Goal: Task Accomplishment & Management: Use online tool/utility

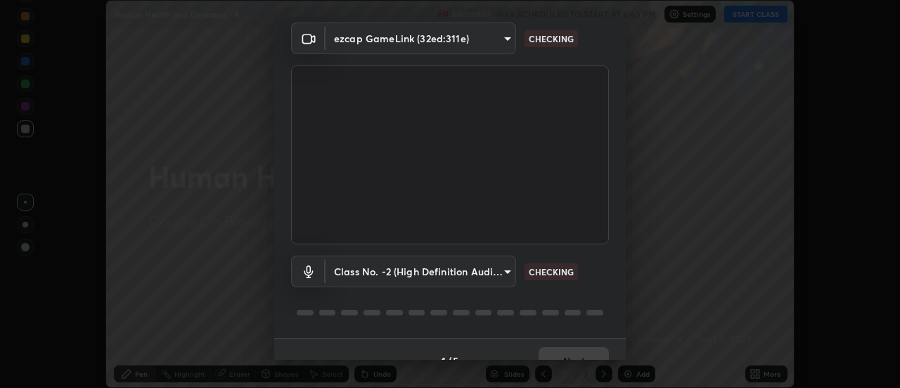
scroll to position [74, 0]
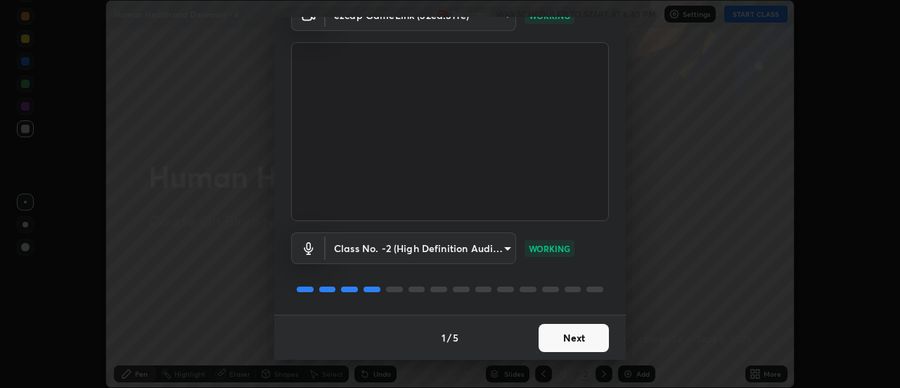
click at [551, 338] on button "Next" at bounding box center [574, 338] width 70 height 28
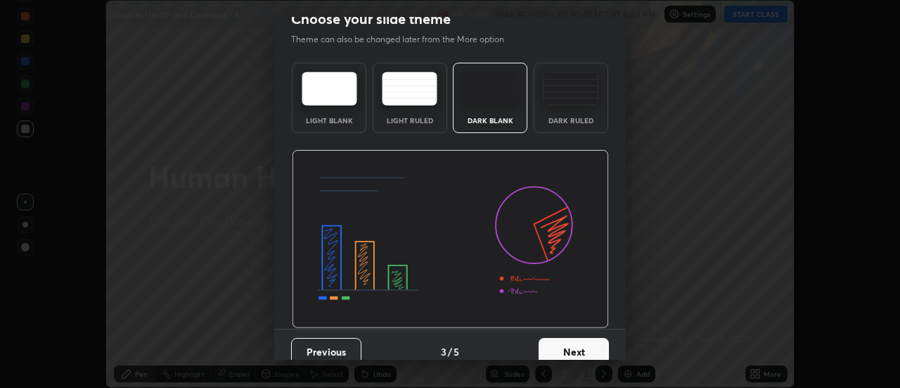
scroll to position [25, 0]
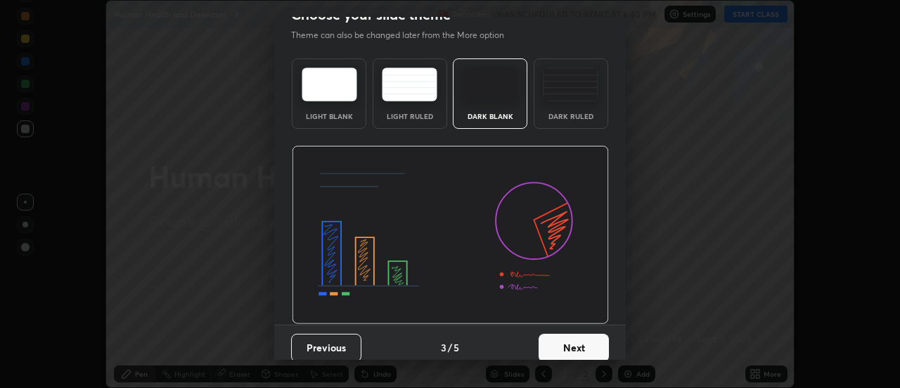
click at [553, 346] on button "Next" at bounding box center [574, 347] width 70 height 28
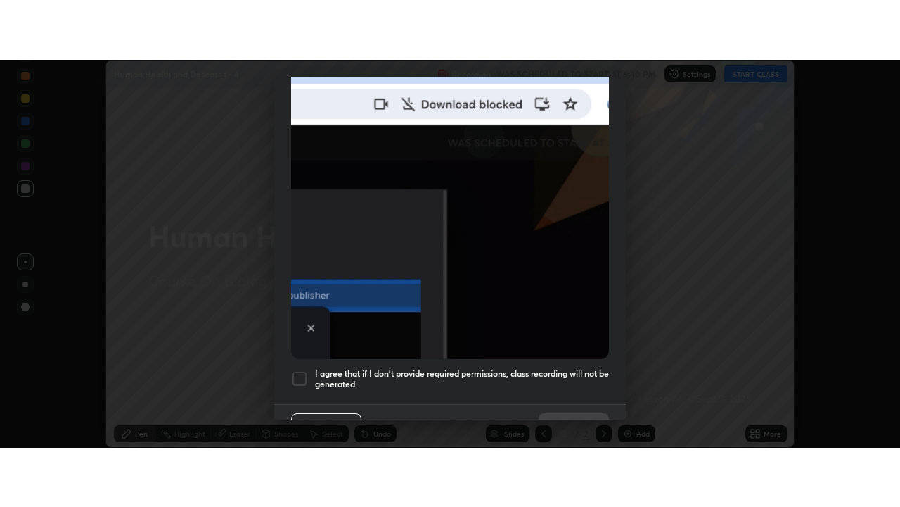
scroll to position [361, 0]
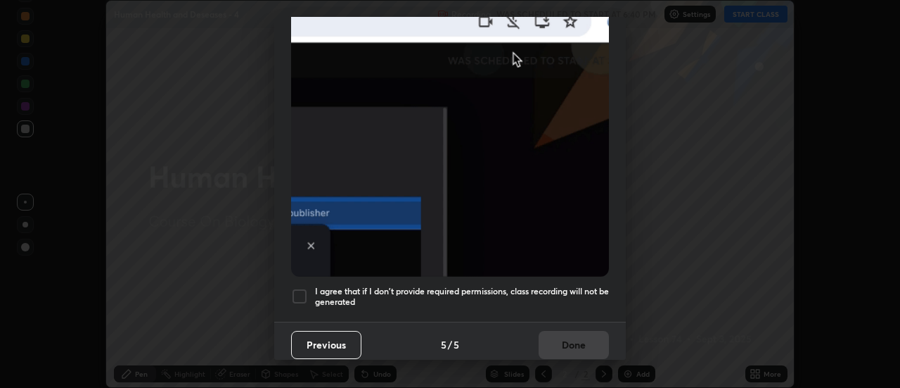
click at [302, 288] on div at bounding box center [299, 296] width 17 height 17
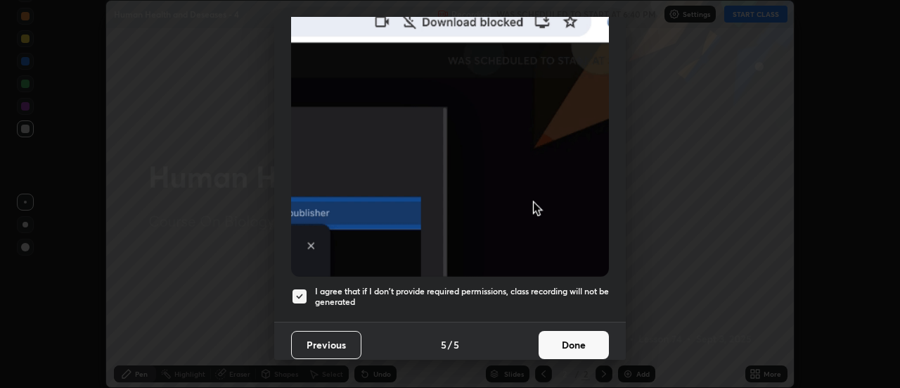
click at [554, 343] on button "Done" at bounding box center [574, 345] width 70 height 28
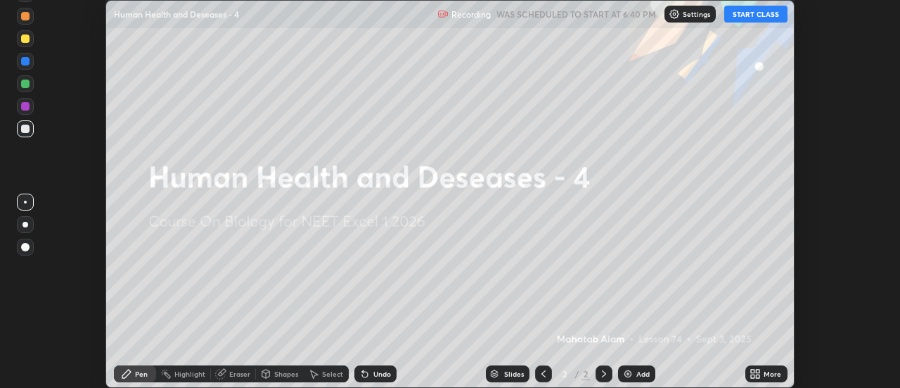
click at [762, 373] on div "More" at bounding box center [767, 373] width 42 height 17
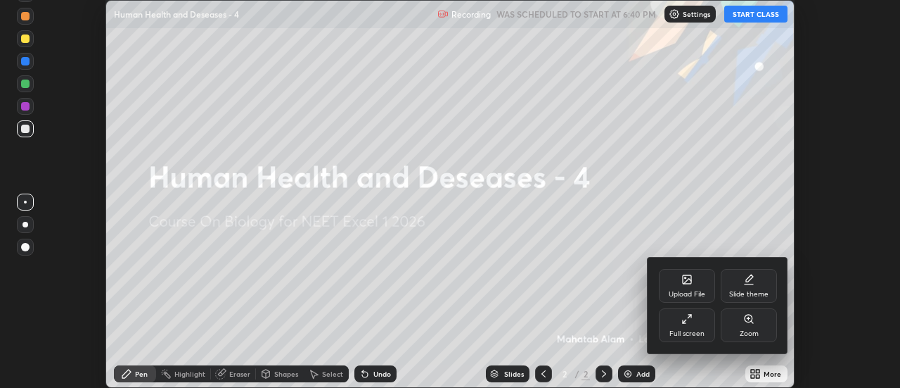
click at [679, 283] on div "Upload File" at bounding box center [687, 286] width 56 height 34
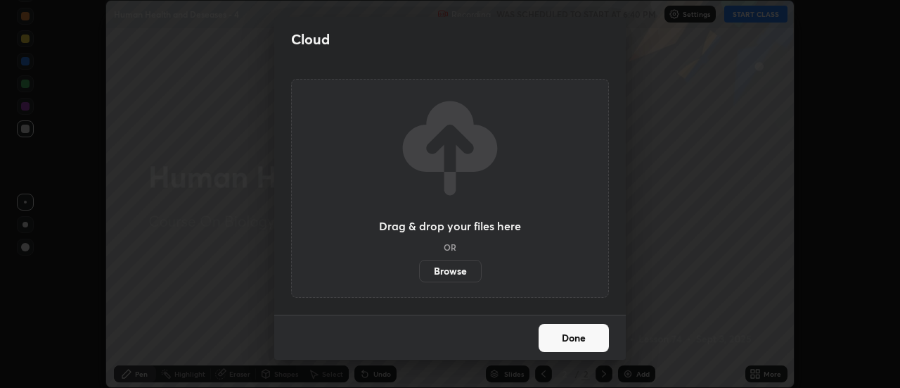
click at [443, 271] on label "Browse" at bounding box center [450, 271] width 63 height 23
click at [419, 271] on input "Browse" at bounding box center [419, 271] width 0 height 23
click at [554, 338] on button "Done" at bounding box center [574, 338] width 70 height 28
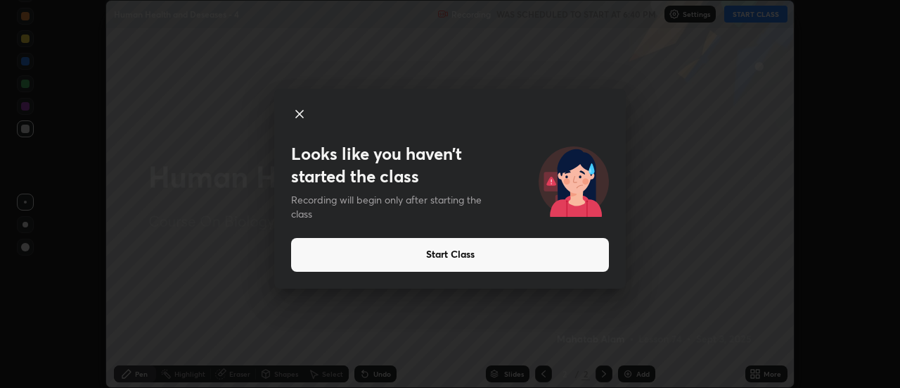
click at [431, 254] on button "Start Class" at bounding box center [450, 255] width 318 height 34
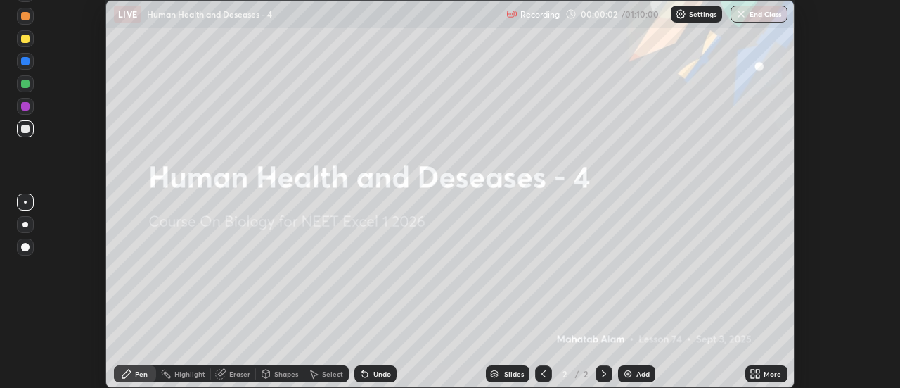
click at [758, 376] on icon at bounding box center [759, 376] width 4 height 4
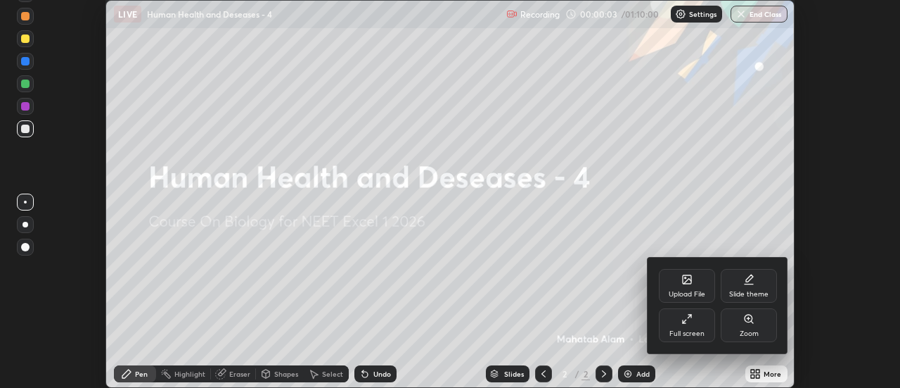
click at [686, 287] on div "Upload File" at bounding box center [687, 286] width 56 height 34
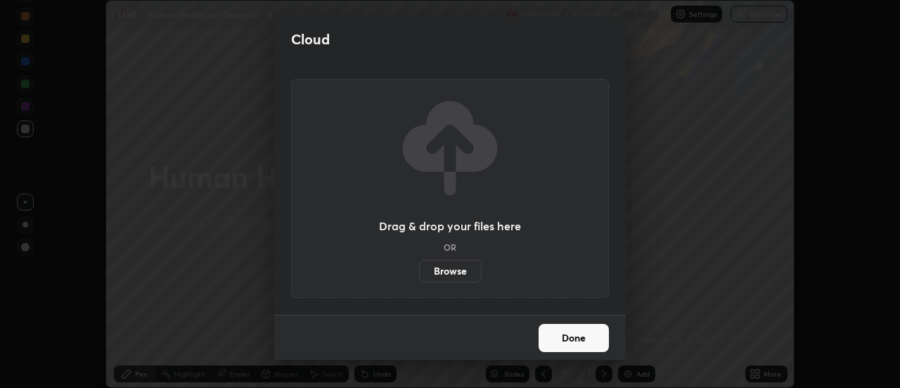
click at [464, 272] on label "Browse" at bounding box center [450, 271] width 63 height 23
click at [419, 272] on input "Browse" at bounding box center [419, 271] width 0 height 23
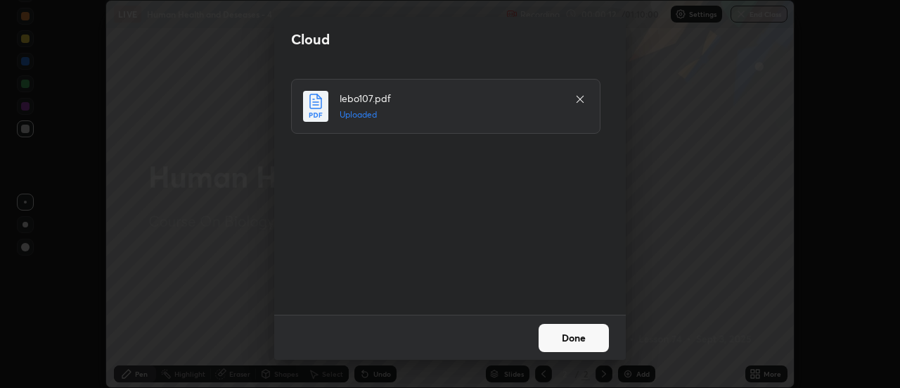
click at [563, 331] on button "Done" at bounding box center [574, 338] width 70 height 28
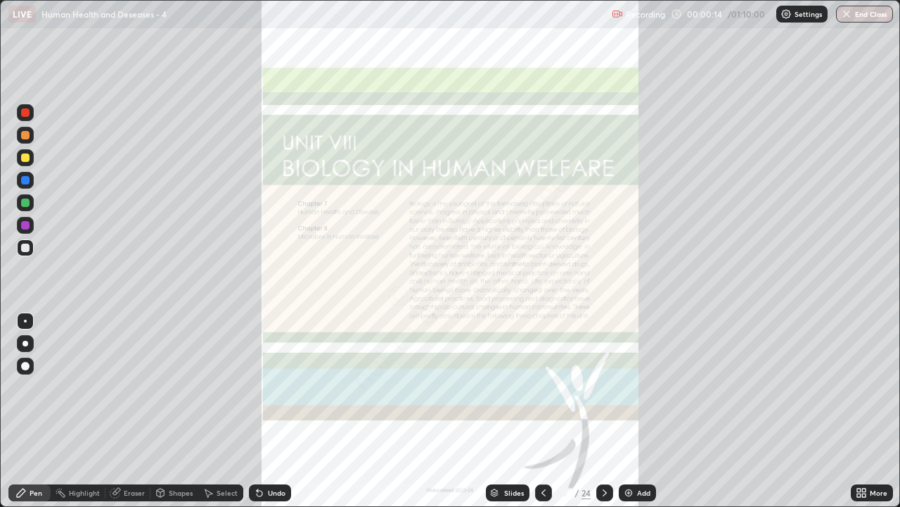
scroll to position [507, 900]
click at [540, 387] on div at bounding box center [543, 492] width 17 height 28
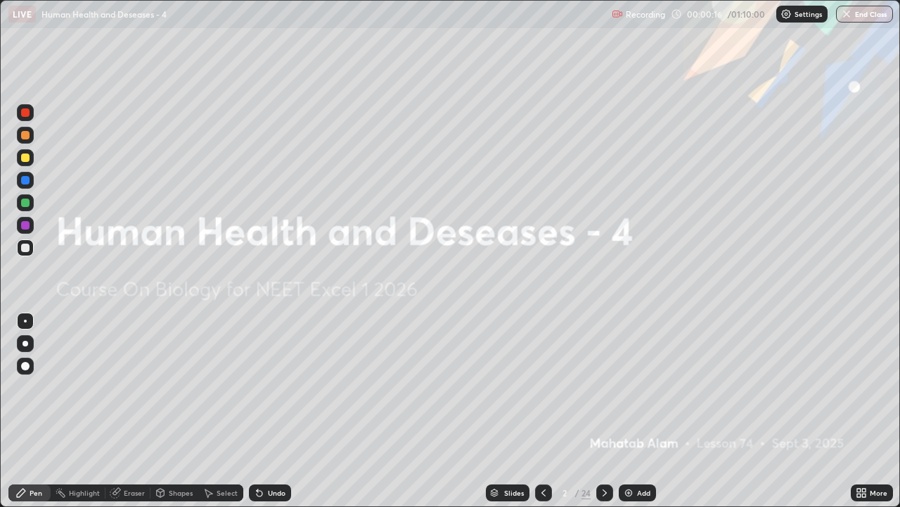
click at [542, 387] on icon at bounding box center [543, 492] width 11 height 11
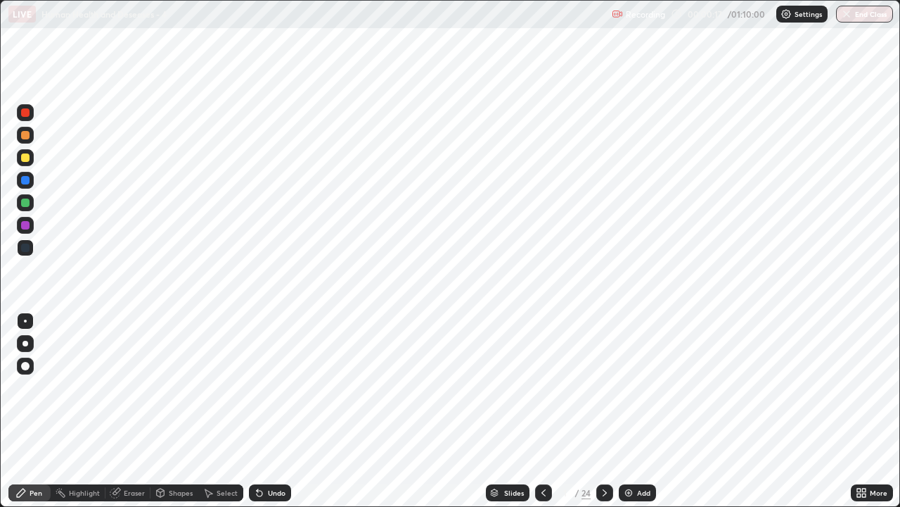
click at [609, 387] on icon at bounding box center [604, 492] width 11 height 11
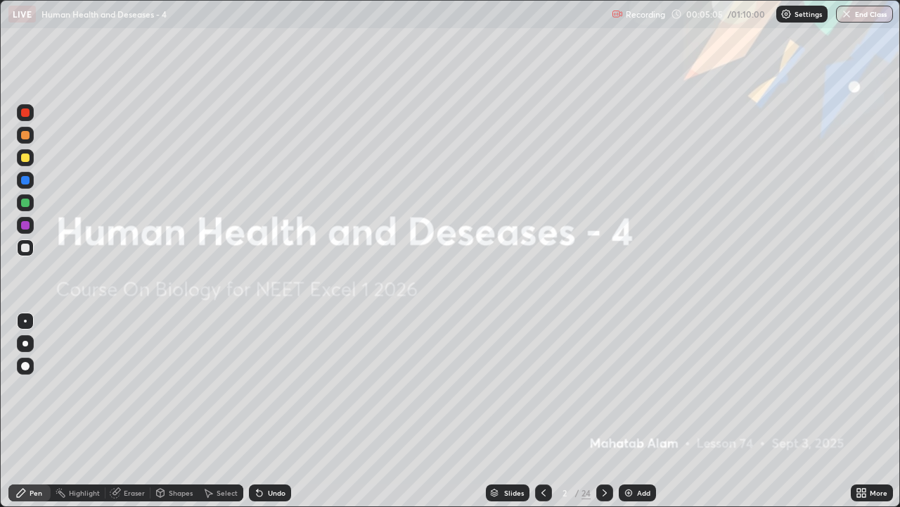
click at [629, 387] on img at bounding box center [628, 492] width 11 height 11
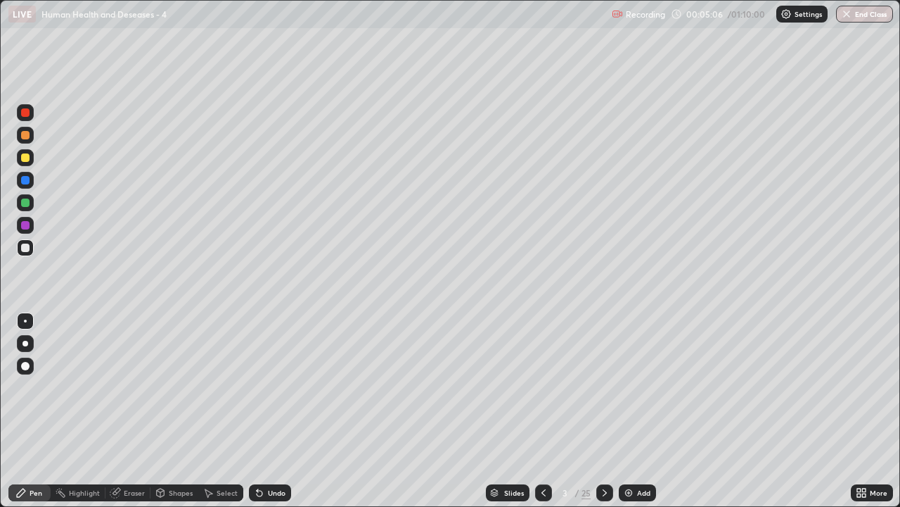
click at [25, 343] on div at bounding box center [26, 343] width 6 height 6
click at [26, 110] on div at bounding box center [25, 112] width 8 height 8
click at [25, 248] on div at bounding box center [25, 247] width 8 height 8
click at [22, 327] on div at bounding box center [25, 320] width 17 height 17
click at [25, 113] on div at bounding box center [25, 112] width 8 height 8
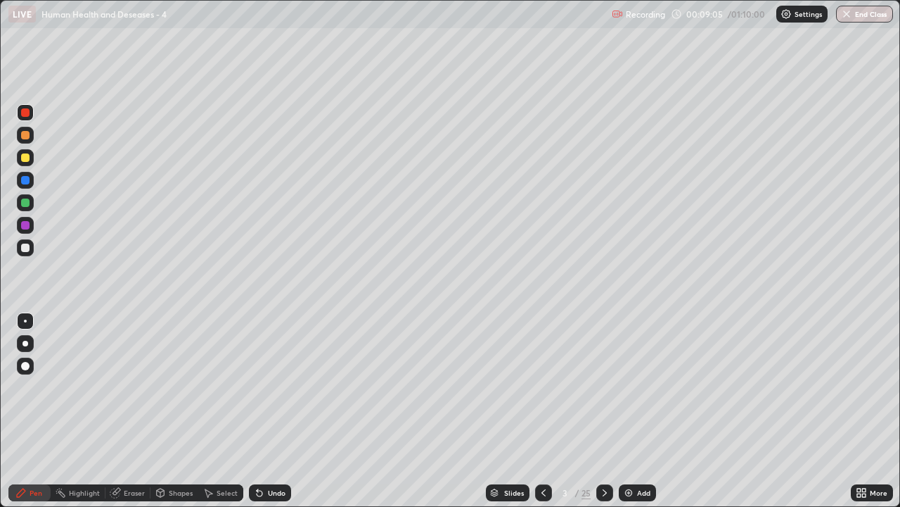
click at [31, 155] on div at bounding box center [25, 157] width 17 height 17
click at [32, 225] on div at bounding box center [25, 225] width 17 height 17
click at [29, 183] on div at bounding box center [25, 180] width 17 height 17
click at [30, 196] on div at bounding box center [25, 202] width 17 height 17
click at [628, 387] on img at bounding box center [628, 492] width 11 height 11
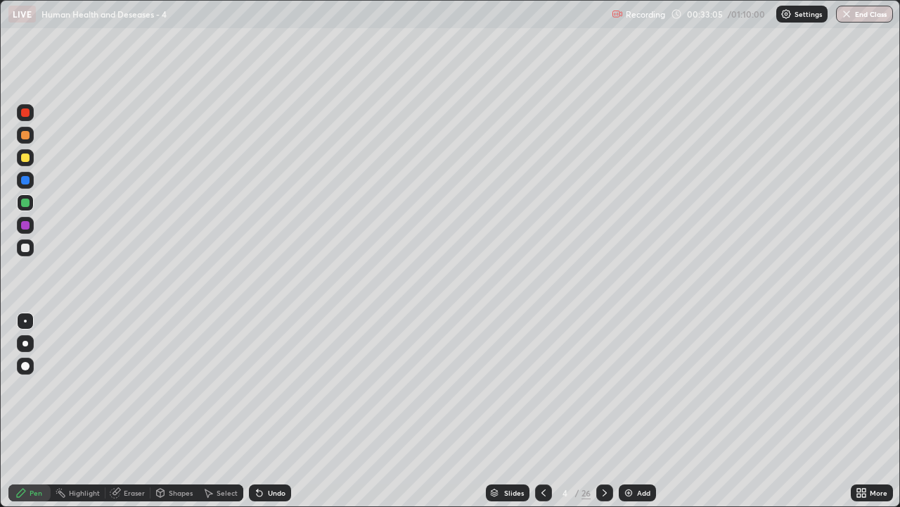
click at [129, 387] on div "Eraser" at bounding box center [134, 492] width 21 height 7
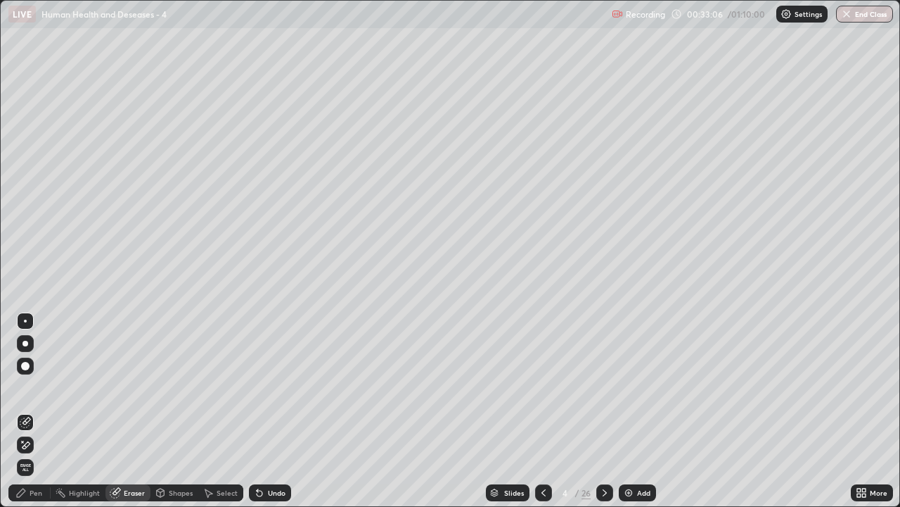
click at [25, 387] on span "Erase all" at bounding box center [25, 467] width 15 height 8
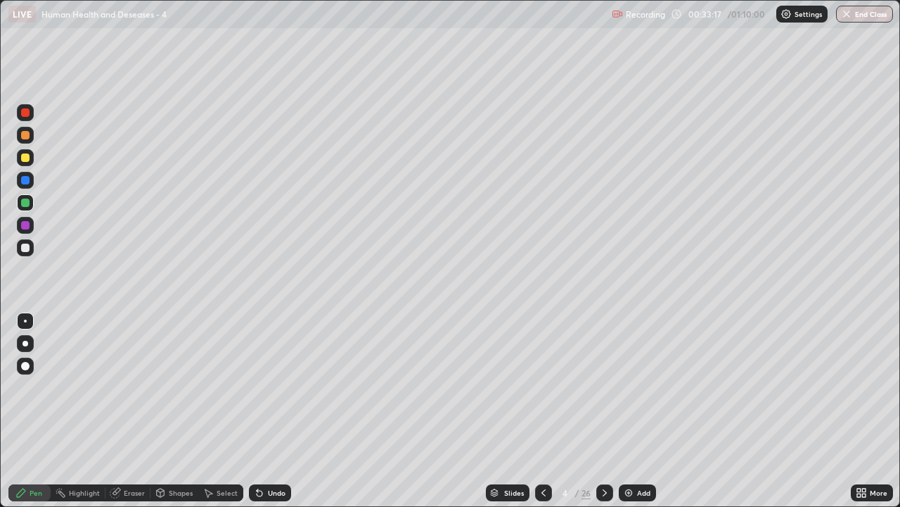
click at [582, 387] on div "26" at bounding box center [586, 492] width 9 height 13
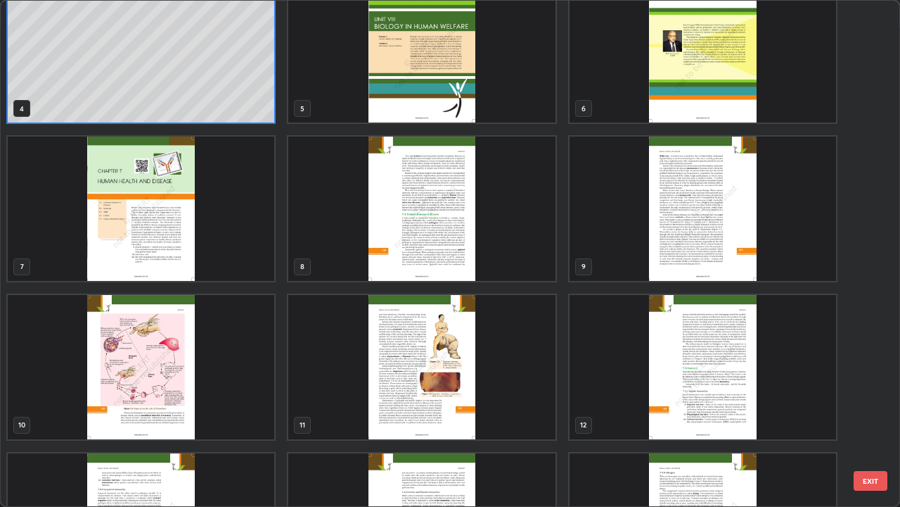
scroll to position [298, 0]
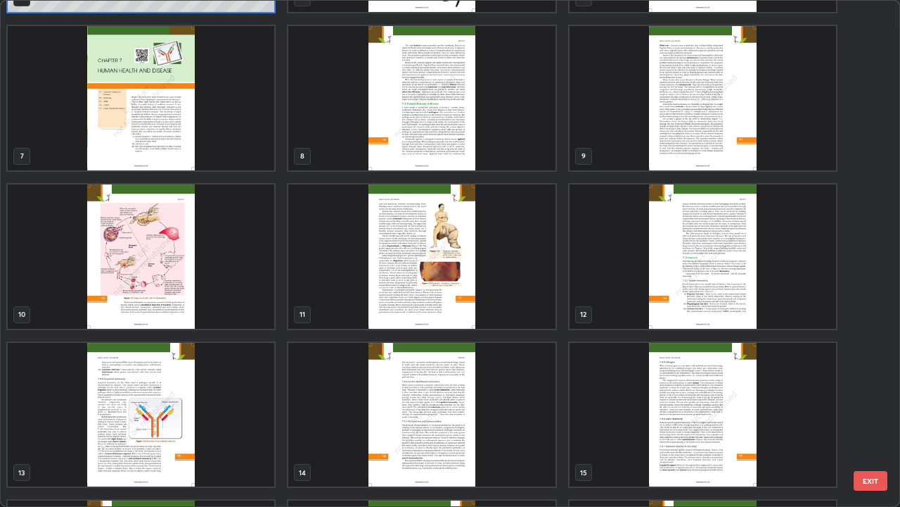
click at [173, 387] on img "grid" at bounding box center [141, 415] width 267 height 144
click at [162, 387] on img "grid" at bounding box center [141, 415] width 267 height 144
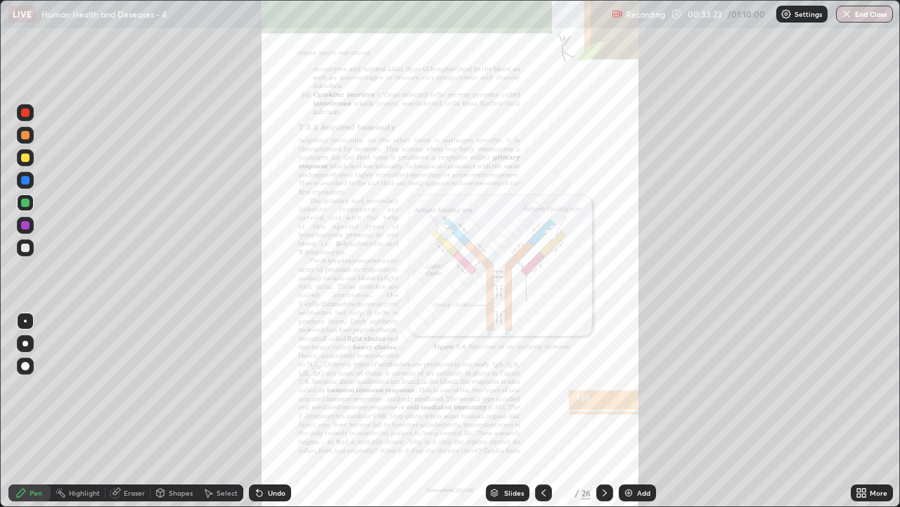
click at [163, 387] on img "grid" at bounding box center [141, 415] width 267 height 144
click at [862, 387] on icon at bounding box center [864, 490] width 4 height 4
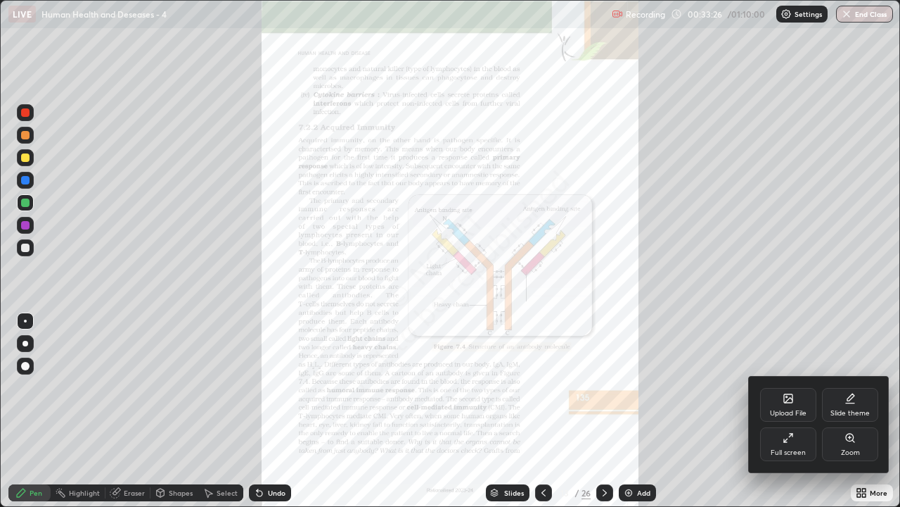
click at [851, 387] on div "Zoom" at bounding box center [850, 444] width 56 height 34
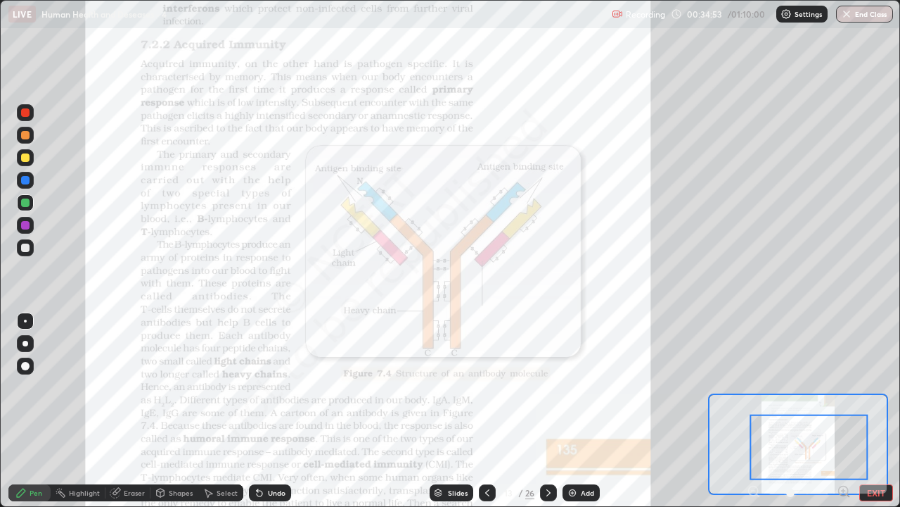
click at [574, 387] on img at bounding box center [572, 492] width 11 height 11
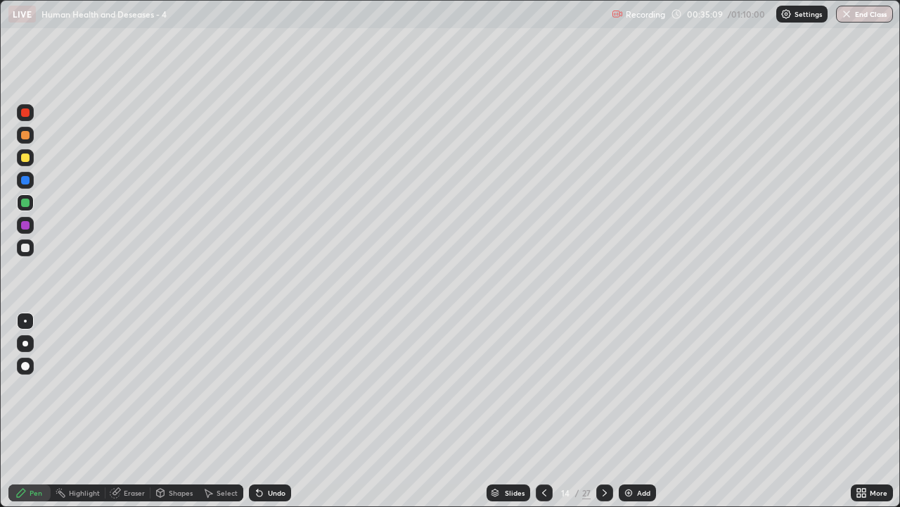
click at [142, 387] on div "Eraser" at bounding box center [134, 492] width 21 height 7
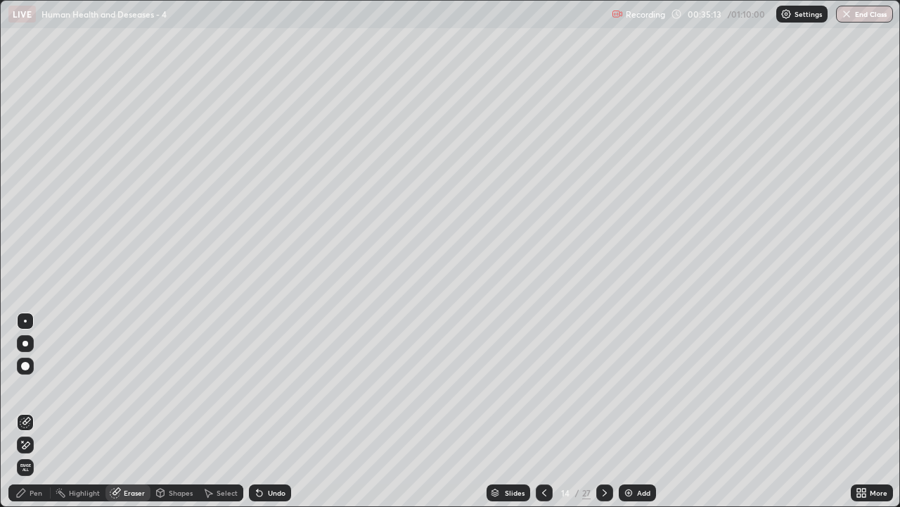
click at [20, 387] on div "Pen" at bounding box center [29, 492] width 42 height 17
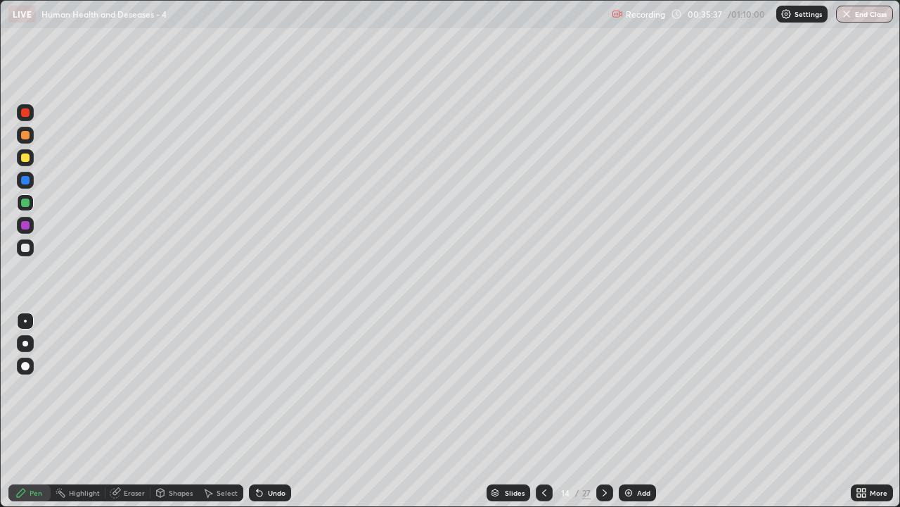
click at [22, 119] on div at bounding box center [25, 112] width 17 height 17
click at [860, 15] on button "End Class" at bounding box center [864, 14] width 57 height 17
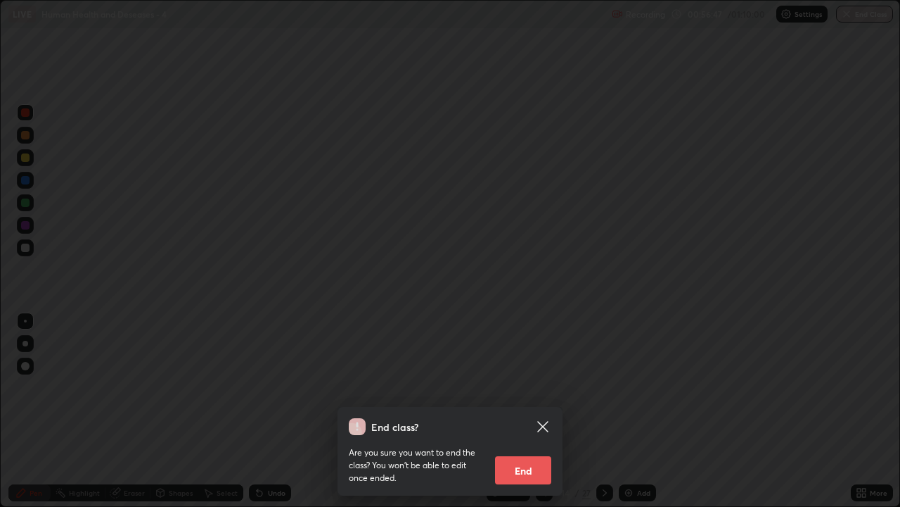
click at [512, 387] on button "End" at bounding box center [523, 470] width 56 height 28
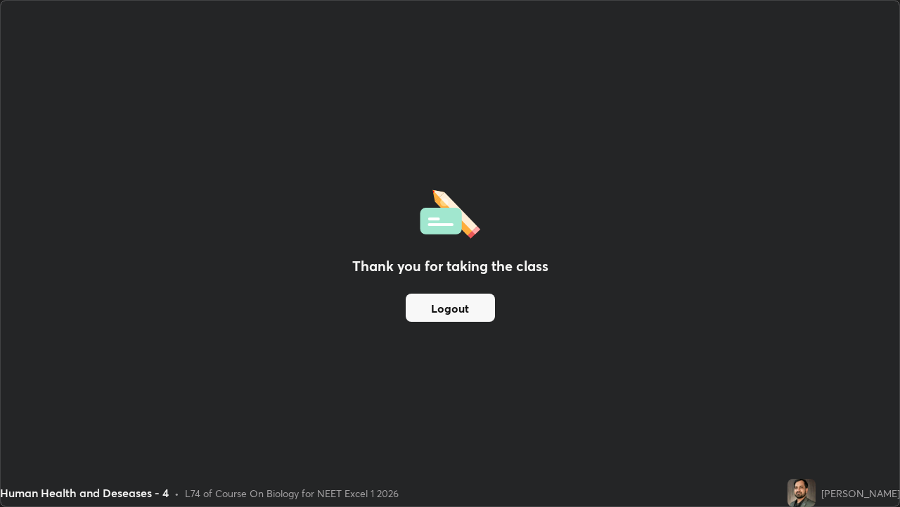
click at [435, 310] on button "Logout" at bounding box center [450, 307] width 89 height 28
